Goal: Information Seeking & Learning: Learn about a topic

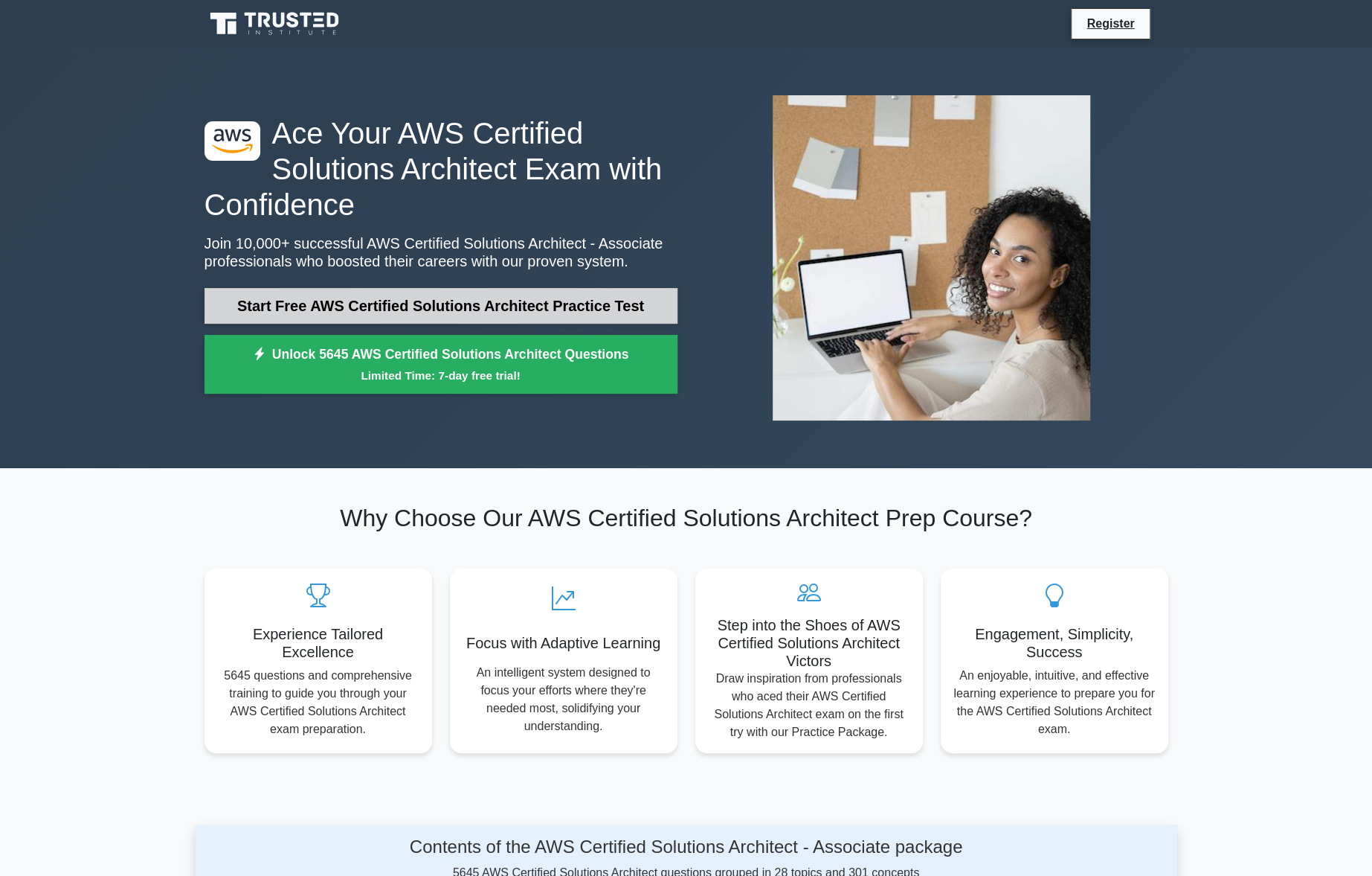
click at [485, 301] on link "Start Free AWS Certified Solutions Architect Practice Test" at bounding box center [441, 306] width 473 height 36
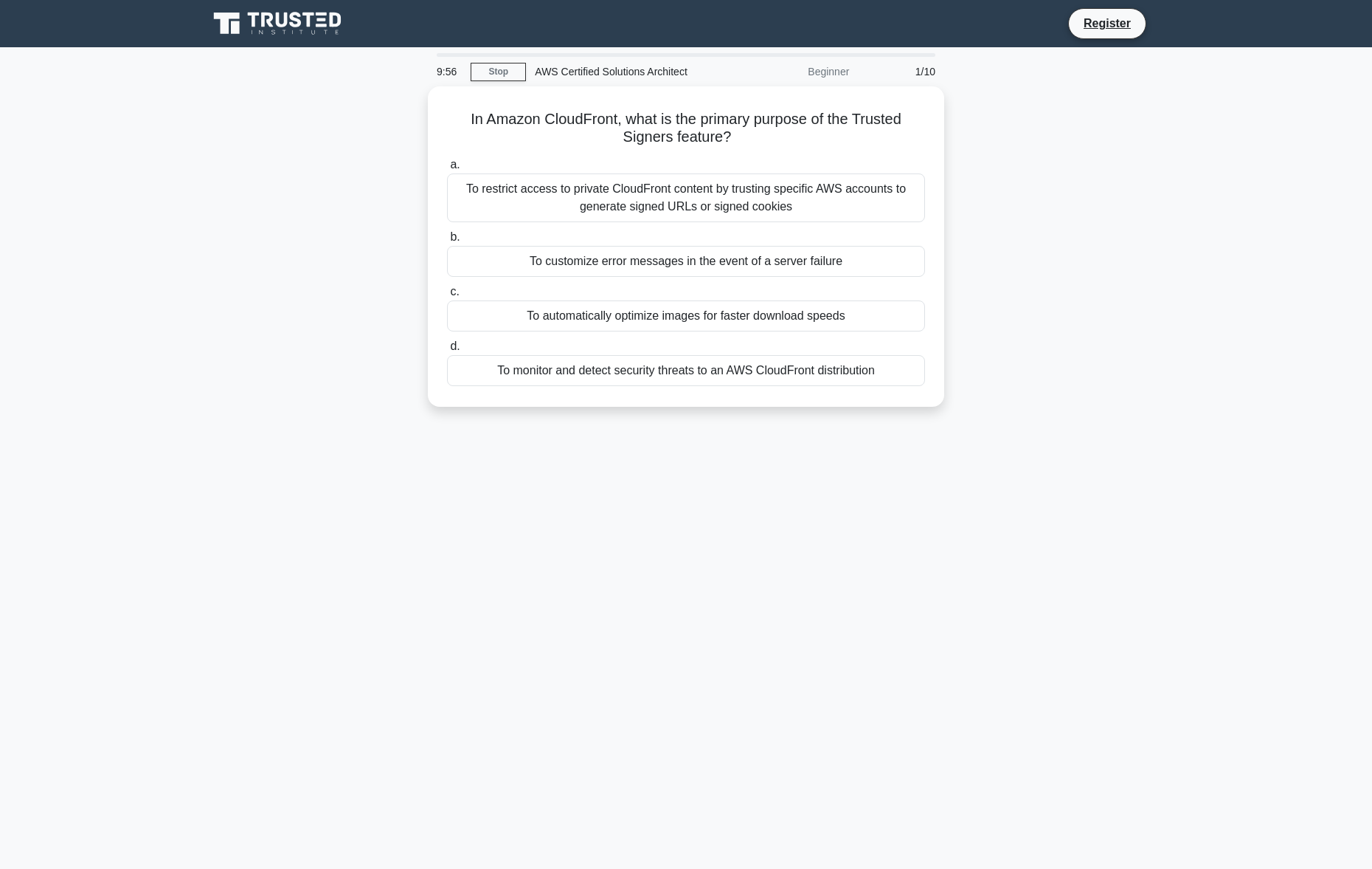
click at [826, 68] on div "Beginner" at bounding box center [793, 71] width 129 height 30
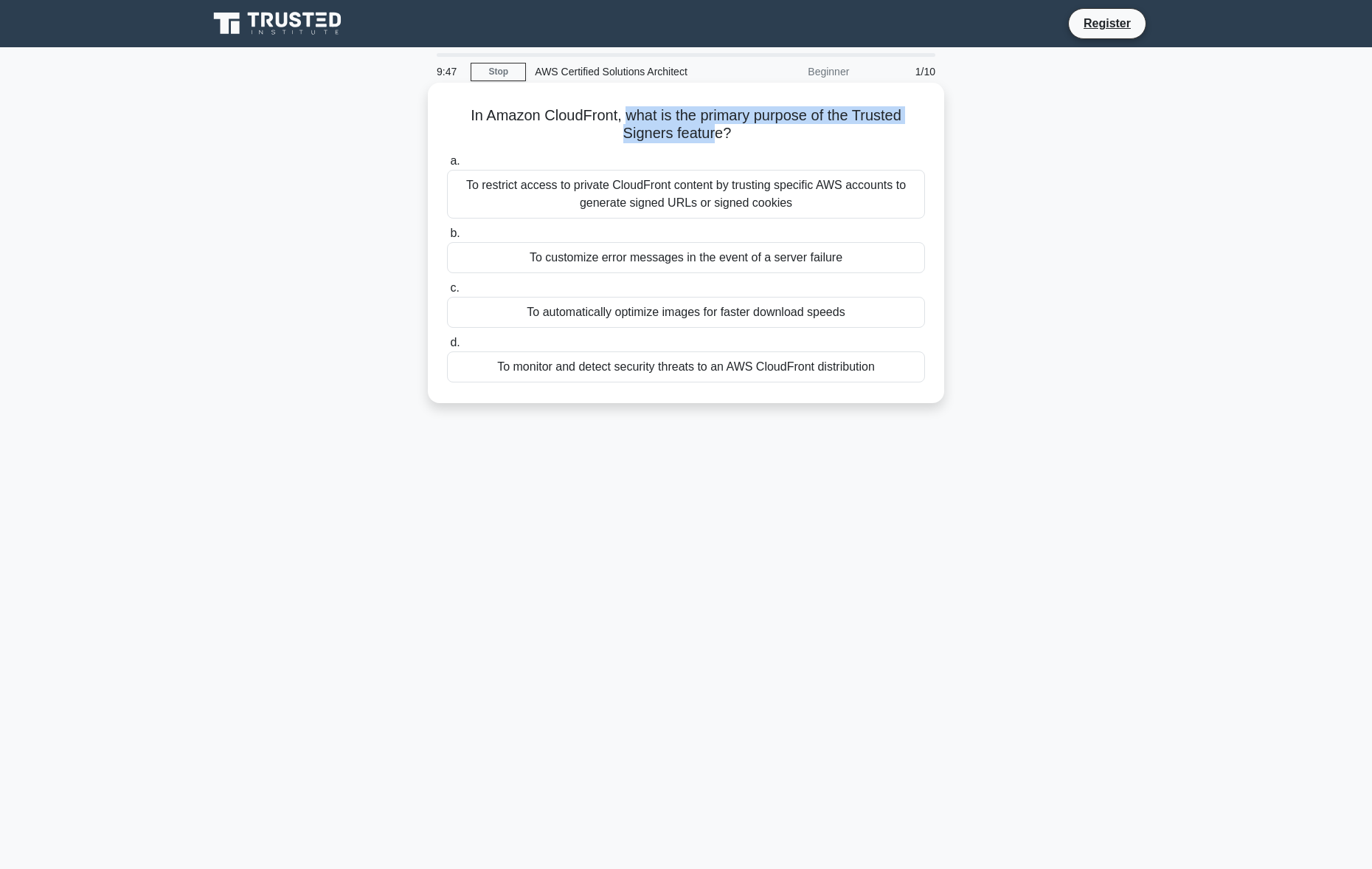
drag, startPoint x: 627, startPoint y: 117, endPoint x: 713, endPoint y: 139, distance: 88.8
click at [713, 139] on h5 "In Amazon CloudFront, what is the primary purpose of the Trusted Signers featur…" at bounding box center [686, 125] width 481 height 37
drag, startPoint x: 490, startPoint y: 186, endPoint x: 748, endPoint y: 192, distance: 258.1
click at [748, 192] on div "To restrict access to private CloudFront content by trusting specific AWS accou…" at bounding box center [686, 194] width 478 height 49
click at [773, 202] on div "To restrict access to private CloudFront content by trusting specific AWS accou…" at bounding box center [686, 194] width 478 height 49
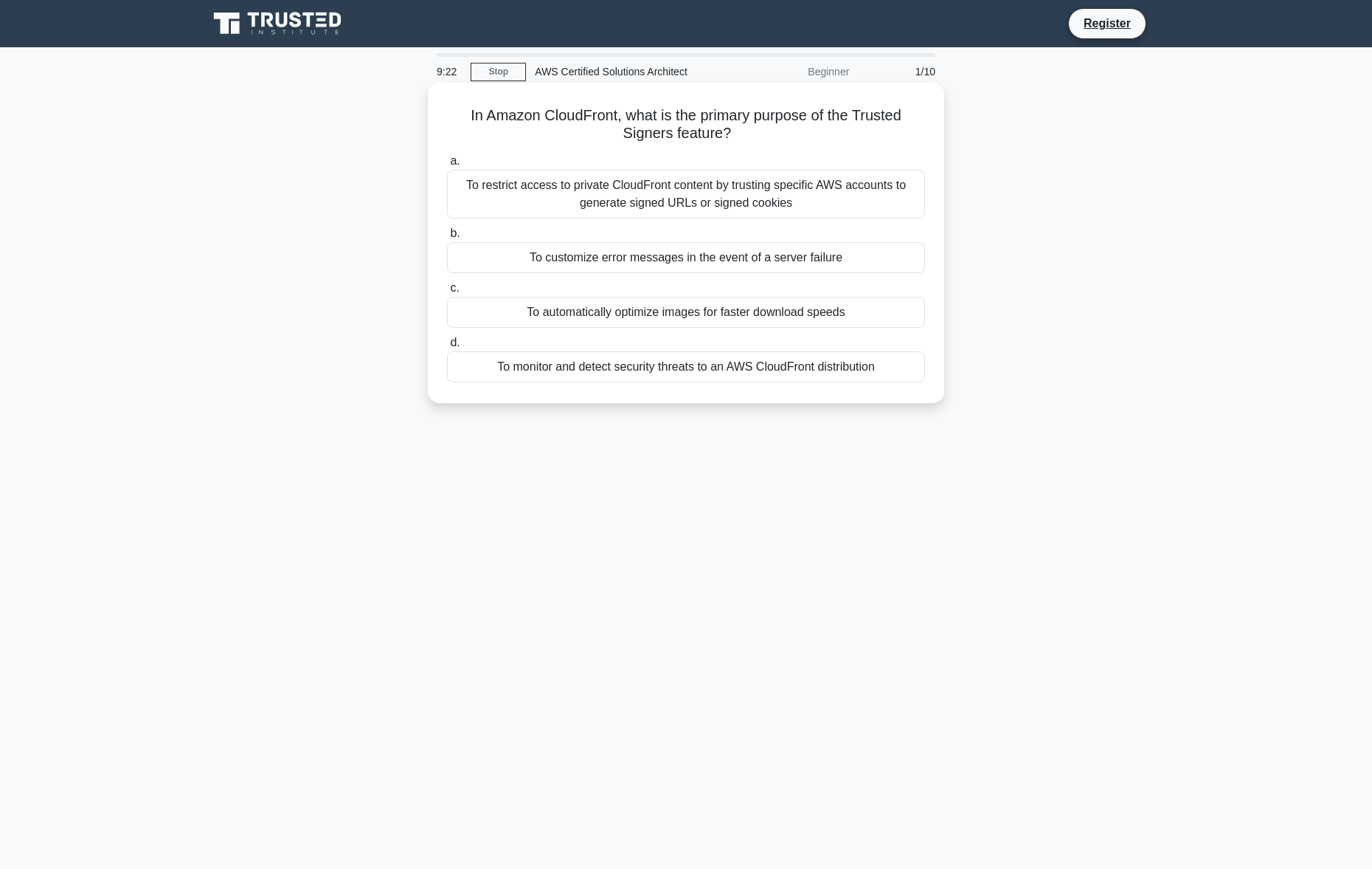
click at [447, 166] on input "a. To restrict access to private CloudFront content by trusting specific AWS ac…" at bounding box center [447, 160] width 0 height 9
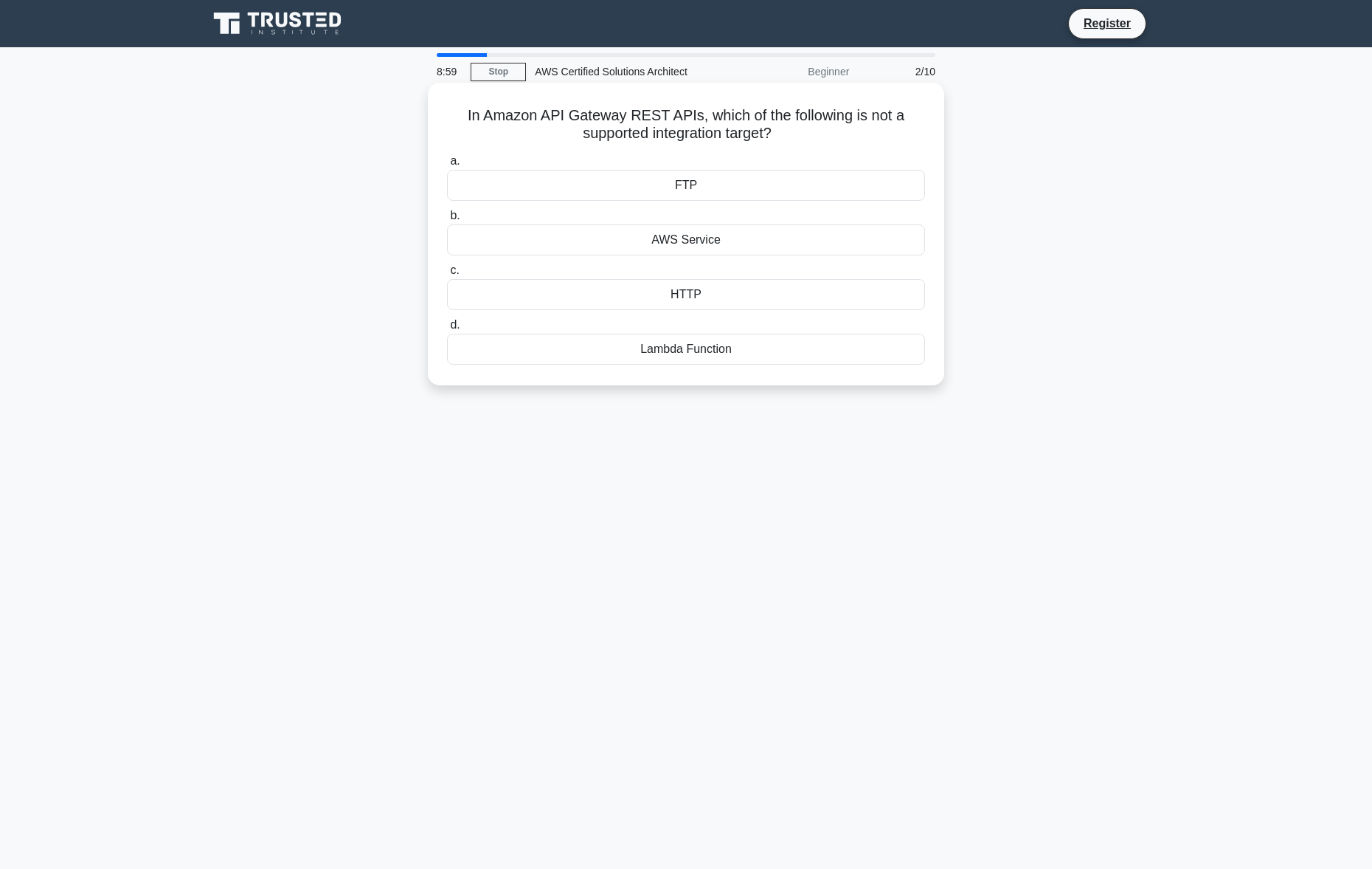
click at [681, 186] on div "FTP" at bounding box center [686, 185] width 478 height 31
click at [447, 166] on input "a. FTP" at bounding box center [447, 160] width 0 height 9
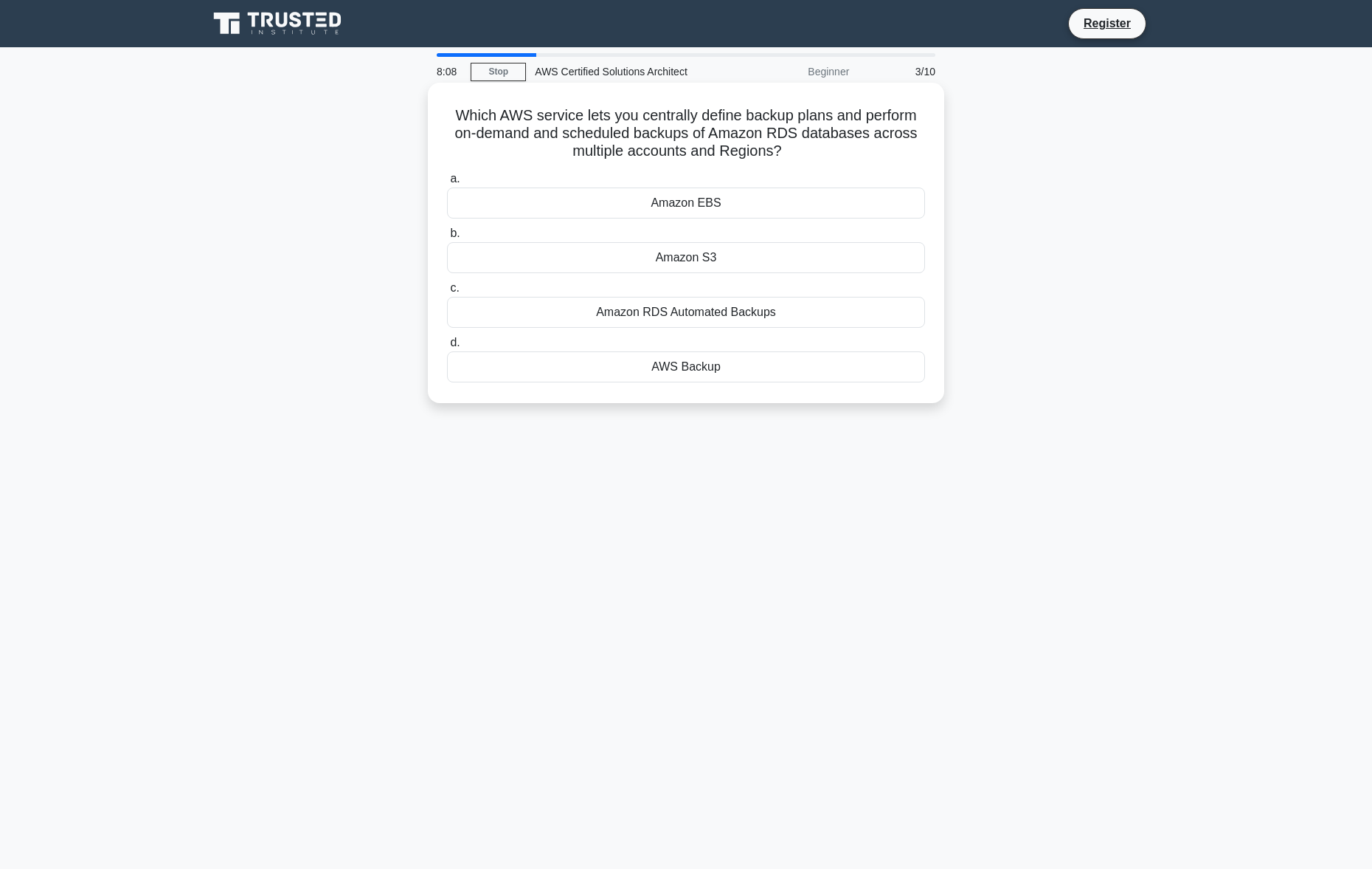
click at [703, 370] on div "AWS Backup" at bounding box center [686, 366] width 478 height 31
click at [447, 348] on input "d. AWS Backup" at bounding box center [447, 343] width 0 height 9
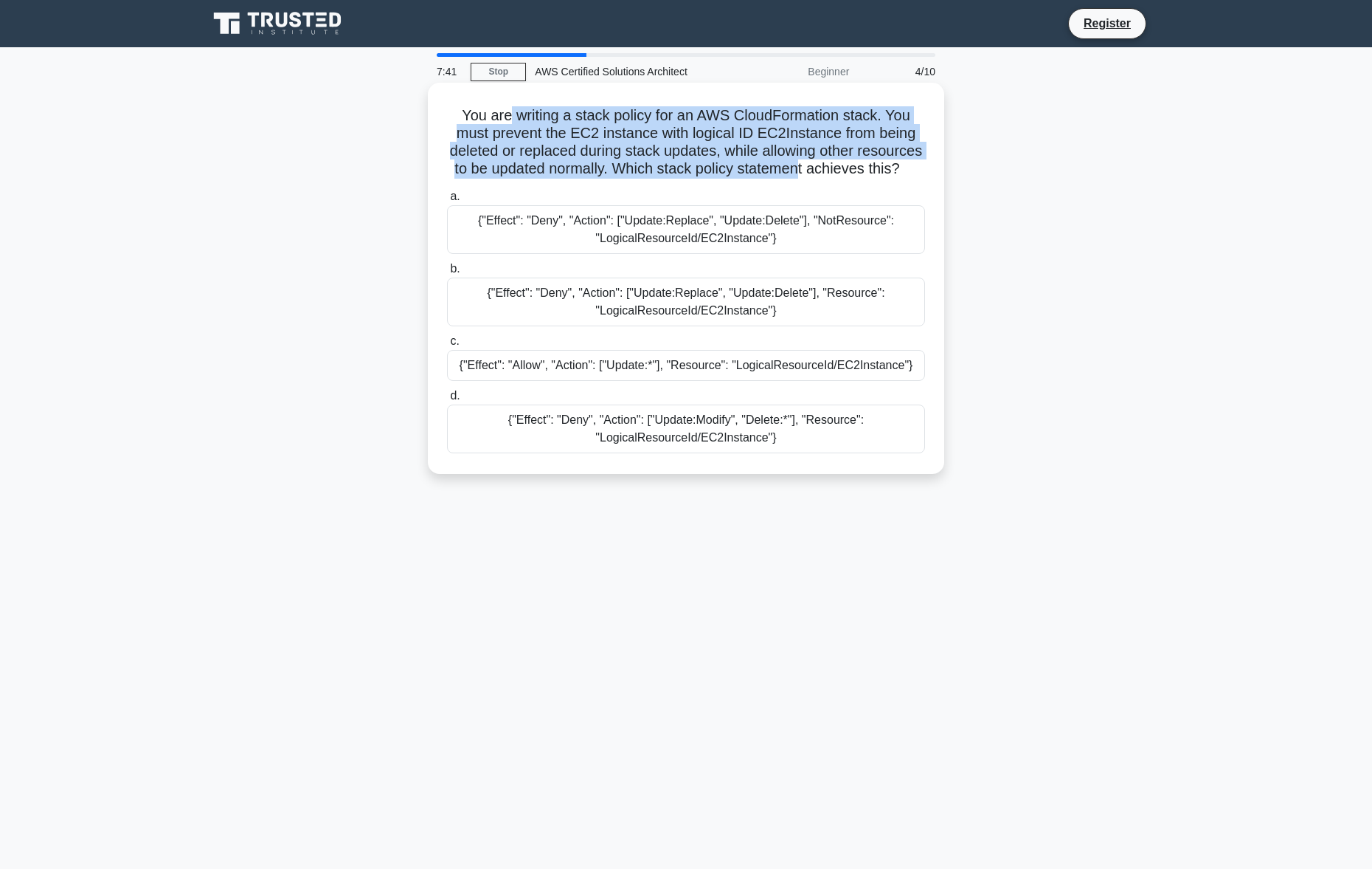
drag, startPoint x: 504, startPoint y: 116, endPoint x: 887, endPoint y: 171, distance: 386.9
click at [888, 171] on h5 "You are writing a stack policy for an AWS CloudFormation stack. You must preven…" at bounding box center [686, 143] width 481 height 73
click at [596, 135] on h5 "You are writing a stack policy for an AWS CloudFormation stack. You must preven…" at bounding box center [686, 143] width 481 height 73
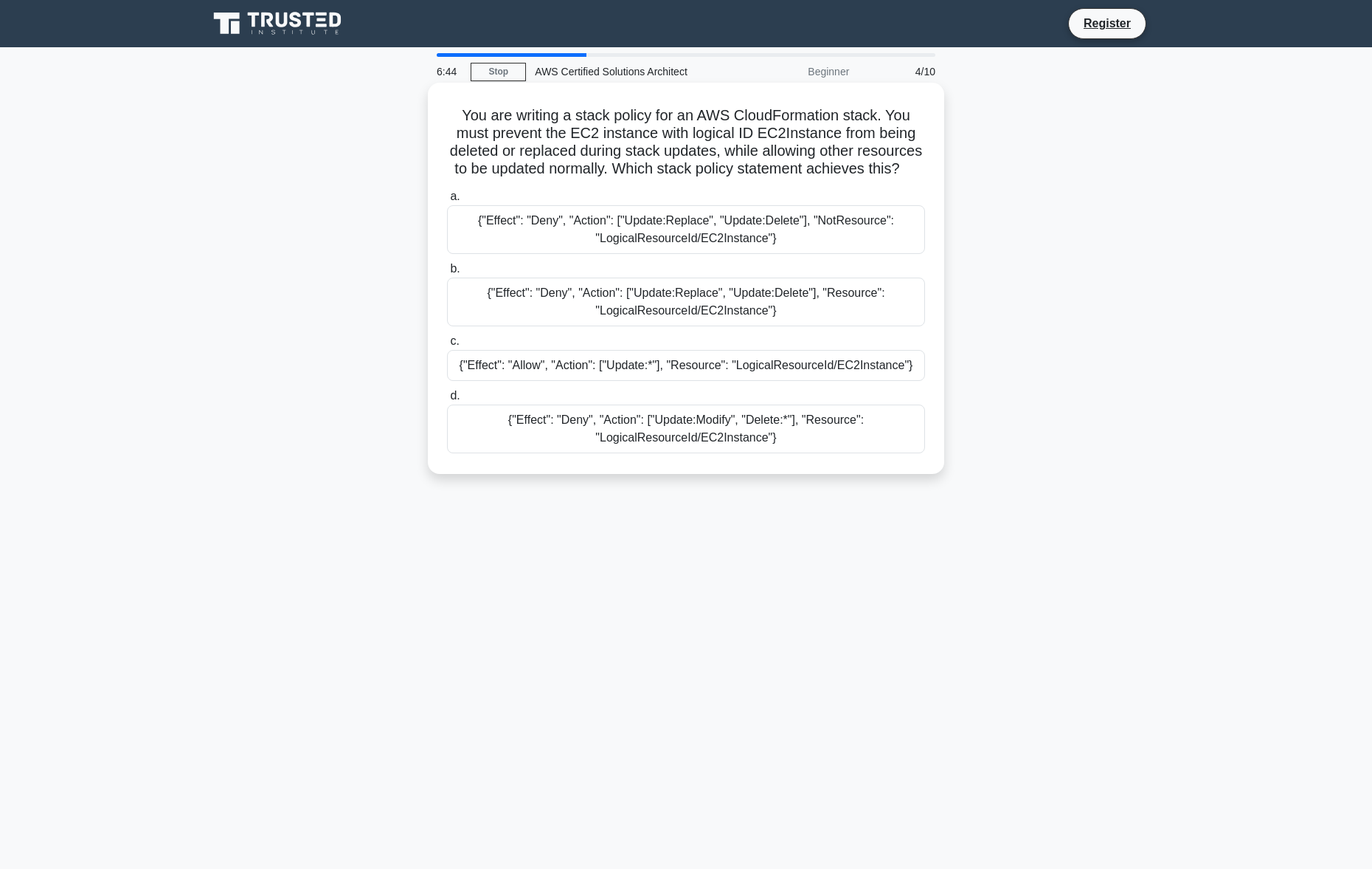
click at [641, 314] on div "{"Effect": "Deny", "Action": ["Update:Replace", "Update:Delete"], "Resource": "…" at bounding box center [686, 302] width 478 height 49
click at [447, 274] on input "b. {"Effect": "Deny", "Action": ["Update:Replace", "Update:Delete"], "Resource"…" at bounding box center [447, 268] width 0 height 9
